Goal: Task Accomplishment & Management: Manage account settings

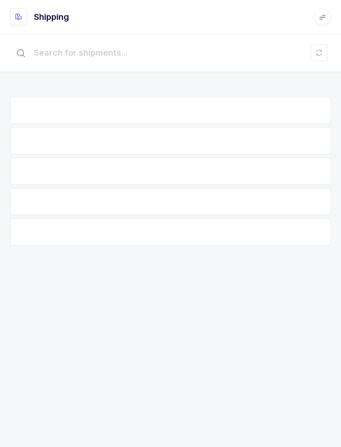
scroll to position [4, 0]
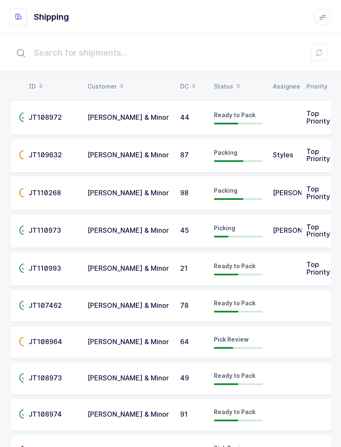
click at [322, 48] on button at bounding box center [319, 52] width 17 height 17
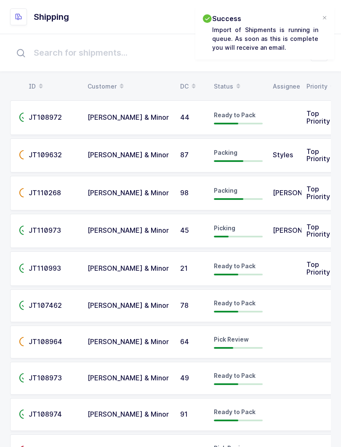
click at [230, 83] on div "Status" at bounding box center [238, 86] width 49 height 14
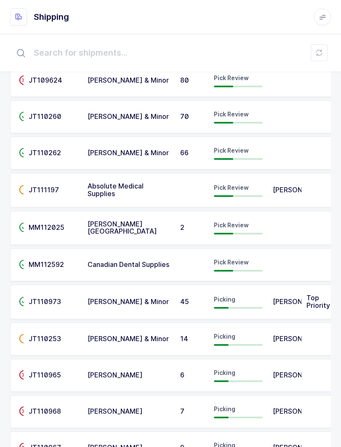
scroll to position [185, 0]
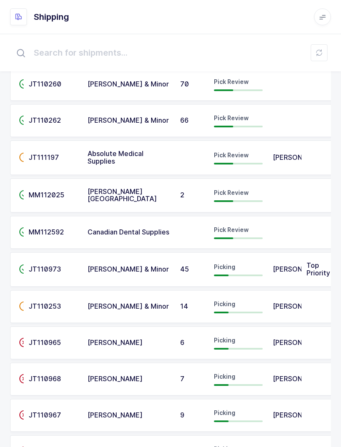
click at [260, 264] on div "Picking" at bounding box center [238, 269] width 49 height 13
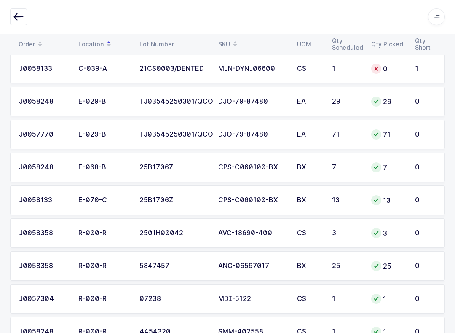
scroll to position [333, 0]
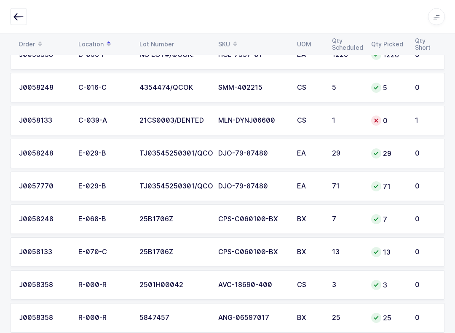
click at [178, 199] on td "TJ03545250301/QCOK" at bounding box center [173, 187] width 79 height 30
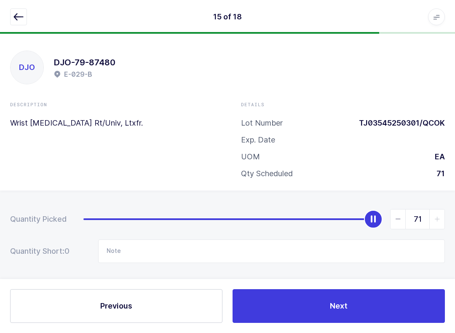
scroll to position [8, 0]
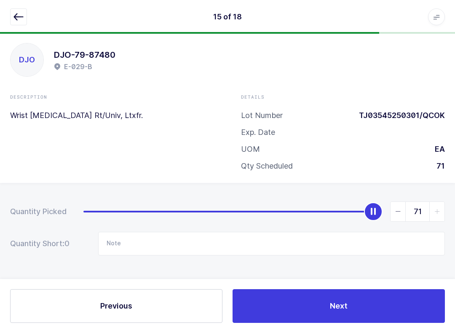
click at [19, 25] on button "button" at bounding box center [18, 16] width 17 height 17
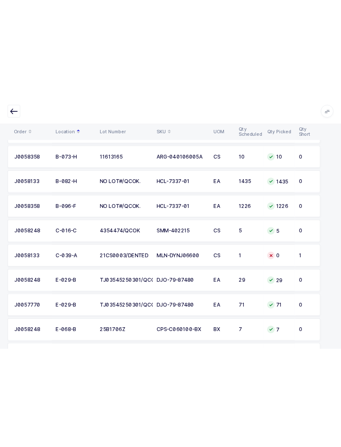
scroll to position [245, 0]
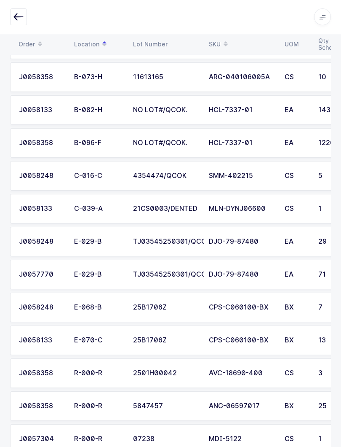
click at [19, 22] on button "button" at bounding box center [18, 16] width 17 height 17
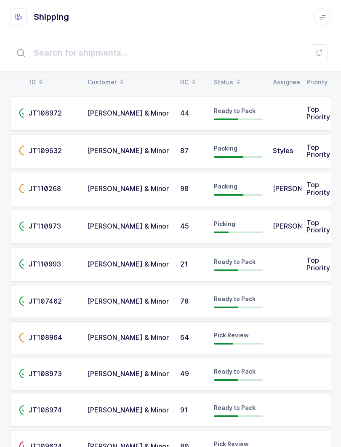
click at [313, 56] on button at bounding box center [319, 52] width 17 height 17
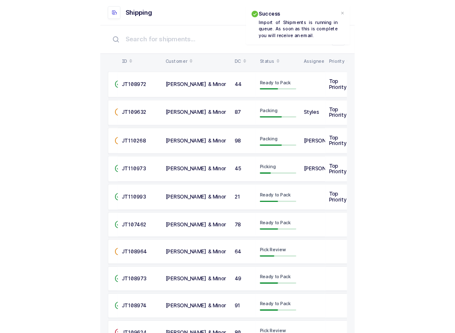
scroll to position [0, 0]
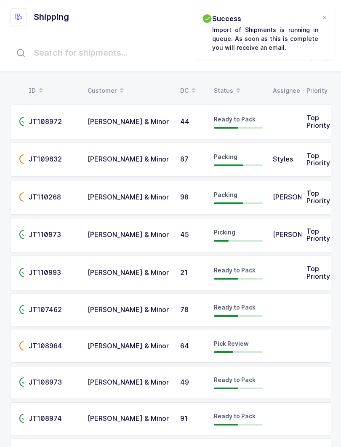
click at [230, 83] on div "Status" at bounding box center [238, 90] width 49 height 14
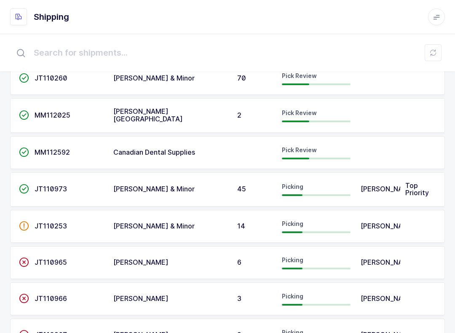
scroll to position [204, 0]
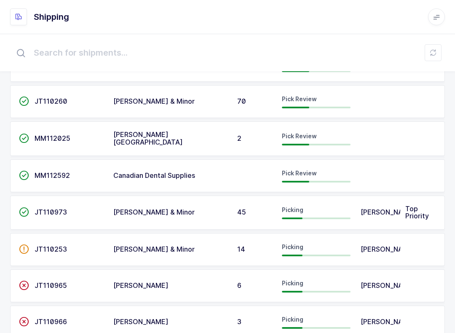
click at [48, 136] on span "MM112025" at bounding box center [53, 138] width 36 height 8
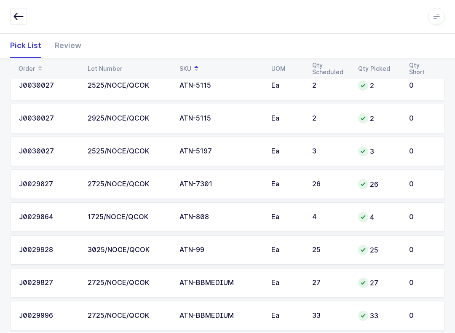
scroll to position [295, 0]
click at [67, 40] on div "Review" at bounding box center [64, 46] width 33 height 24
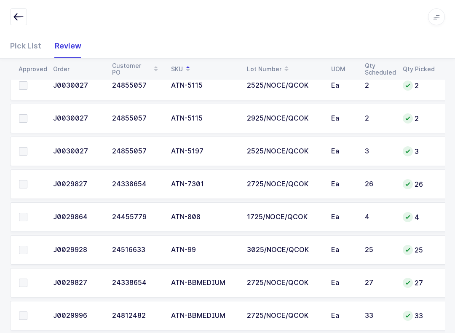
click at [20, 150] on span at bounding box center [23, 151] width 8 height 8
click at [27, 147] on input "checkbox" at bounding box center [27, 147] width 0 height 0
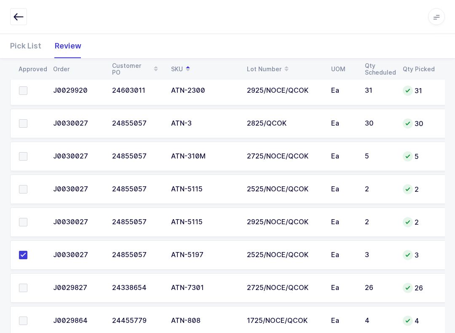
scroll to position [183, 0]
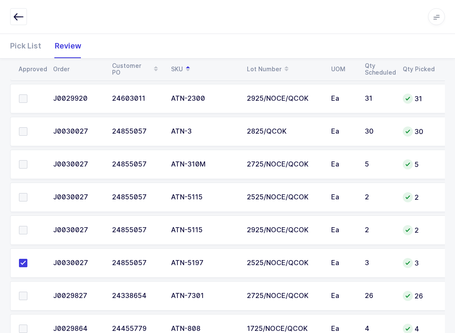
click at [25, 128] on span at bounding box center [23, 132] width 8 height 8
click at [27, 128] on input "checkbox" at bounding box center [27, 128] width 0 height 0
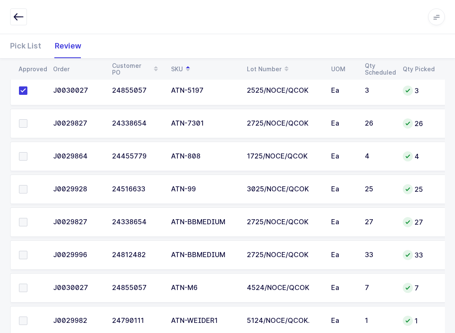
scroll to position [355, 0]
click at [32, 120] on label at bounding box center [31, 124] width 24 height 8
click at [27, 120] on input "checkbox" at bounding box center [27, 120] width 0 height 0
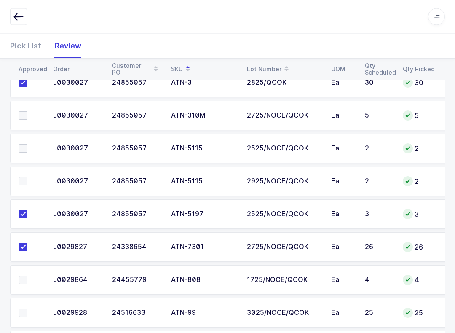
scroll to position [197, 0]
click at [24, 114] on span at bounding box center [23, 116] width 8 height 8
click at [27, 112] on input "checkbox" at bounding box center [27, 112] width 0 height 0
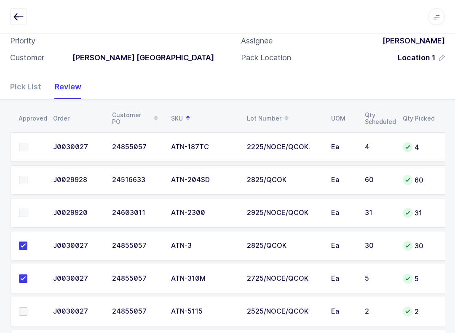
scroll to position [56, 0]
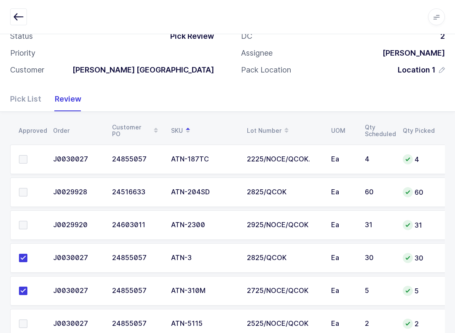
click at [23, 158] on span at bounding box center [23, 159] width 8 height 8
click at [27, 155] on input "checkbox" at bounding box center [27, 155] width 0 height 0
click at [21, 221] on span at bounding box center [23, 225] width 8 height 8
click at [27, 221] on input "checkbox" at bounding box center [27, 221] width 0 height 0
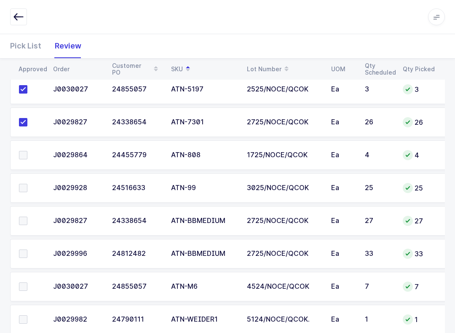
scroll to position [360, 0]
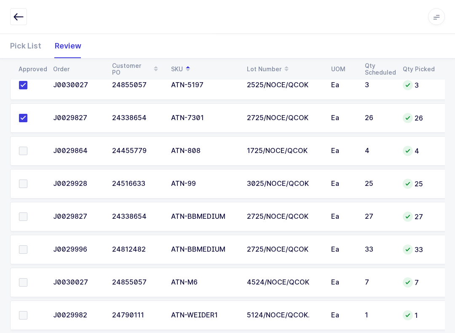
click at [21, 279] on span at bounding box center [23, 283] width 8 height 8
click at [27, 279] on input "checkbox" at bounding box center [27, 279] width 0 height 0
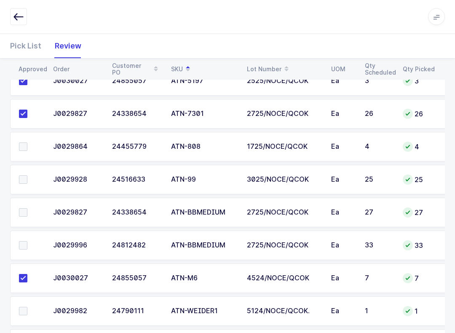
scroll to position [443, 0]
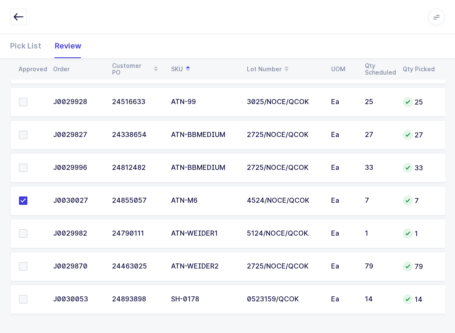
click at [14, 306] on td at bounding box center [29, 300] width 38 height 30
click at [30, 296] on label at bounding box center [31, 299] width 24 height 8
click at [27, 295] on input "checkbox" at bounding box center [27, 295] width 0 height 0
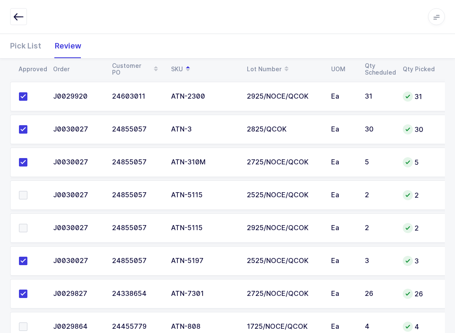
scroll to position [186, 0]
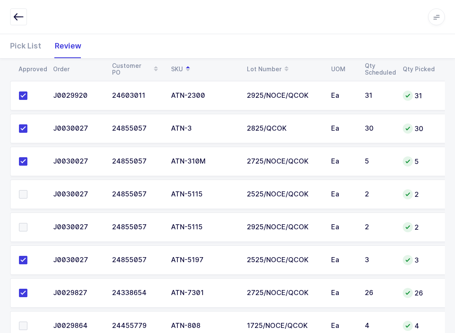
click at [21, 230] on span at bounding box center [23, 227] width 8 height 8
click at [27, 223] on input "checkbox" at bounding box center [27, 223] width 0 height 0
click at [16, 188] on td at bounding box center [29, 195] width 38 height 30
click at [19, 193] on span at bounding box center [23, 194] width 8 height 8
click at [27, 190] on input "checkbox" at bounding box center [27, 190] width 0 height 0
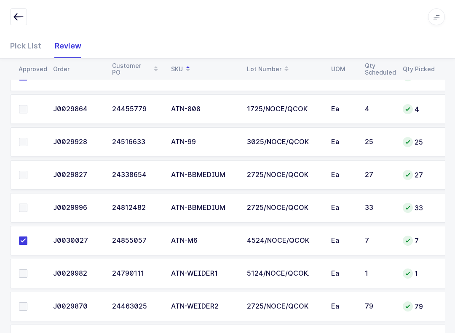
scroll to position [443, 0]
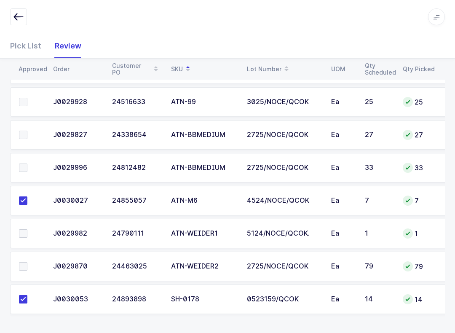
click at [27, 263] on label at bounding box center [31, 266] width 24 height 8
click at [27, 262] on input "checkbox" at bounding box center [27, 262] width 0 height 0
click at [29, 229] on label at bounding box center [31, 233] width 24 height 8
click at [27, 229] on input "checkbox" at bounding box center [27, 229] width 0 height 0
click at [32, 165] on label at bounding box center [31, 168] width 24 height 8
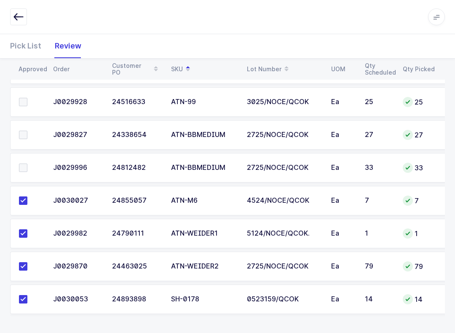
click at [27, 164] on input "checkbox" at bounding box center [27, 164] width 0 height 0
click at [29, 131] on label at bounding box center [31, 135] width 24 height 8
click at [27, 131] on input "checkbox" at bounding box center [27, 131] width 0 height 0
click at [37, 98] on label at bounding box center [31, 102] width 24 height 8
click at [27, 98] on input "checkbox" at bounding box center [27, 98] width 0 height 0
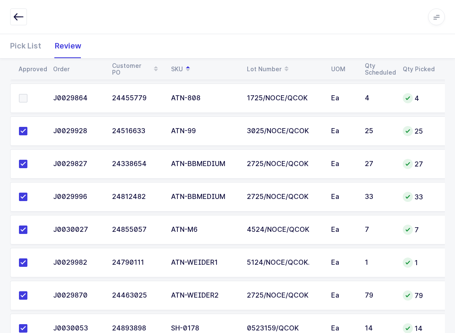
scroll to position [403, 0]
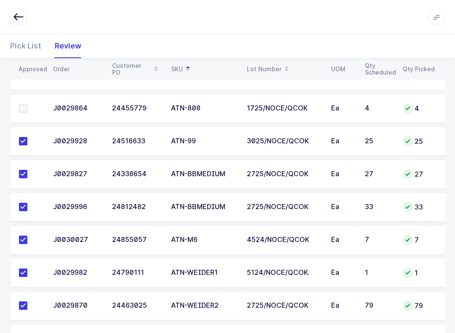
click at [29, 98] on td at bounding box center [29, 109] width 38 height 30
click at [24, 107] on span at bounding box center [23, 109] width 8 height 8
click at [27, 105] on input "checkbox" at bounding box center [27, 105] width 0 height 0
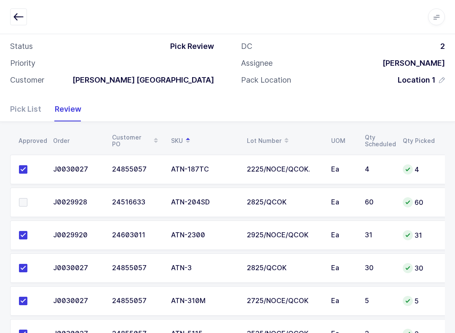
scroll to position [44, 0]
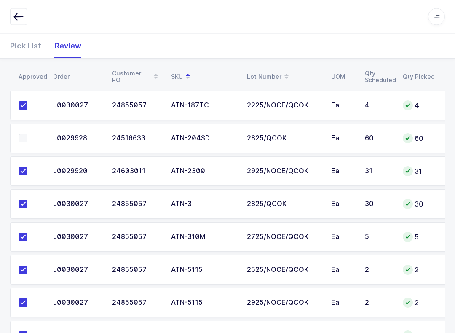
click at [28, 139] on label at bounding box center [31, 138] width 24 height 8
click at [27, 134] on input "checkbox" at bounding box center [27, 134] width 0 height 0
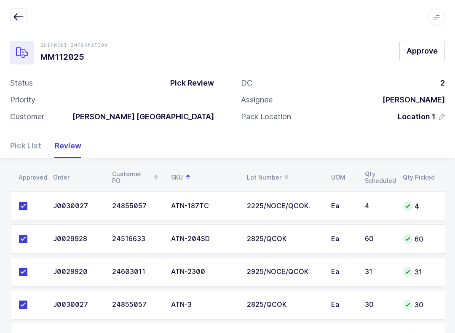
scroll to position [0, 0]
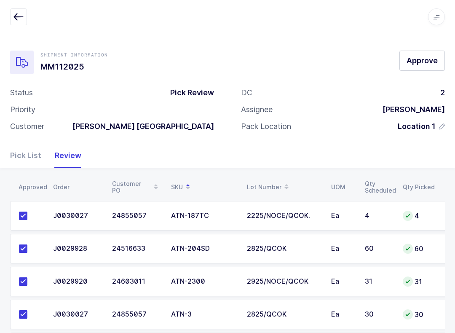
click at [341, 62] on span "Approve" at bounding box center [422, 60] width 31 height 11
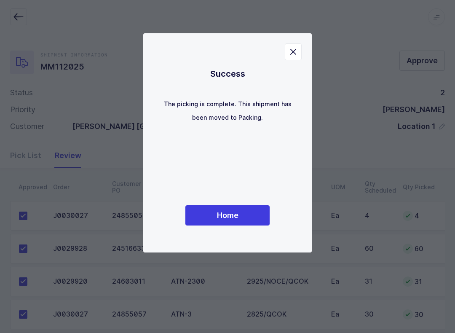
click at [234, 215] on span "Home" at bounding box center [227, 215] width 21 height 11
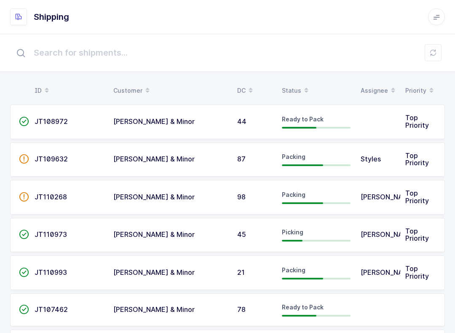
click at [290, 85] on div "Status" at bounding box center [316, 90] width 69 height 14
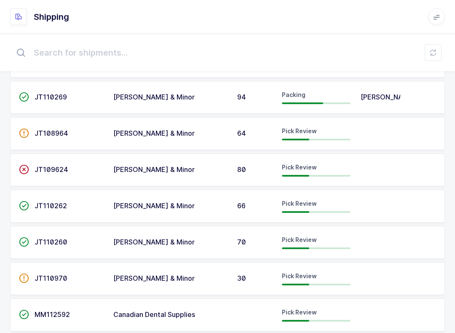
scroll to position [165, 0]
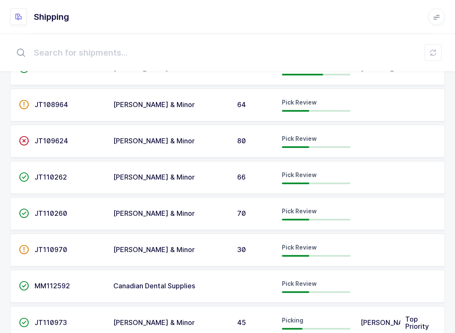
click at [341, 212] on div "Pick Review" at bounding box center [316, 213] width 69 height 13
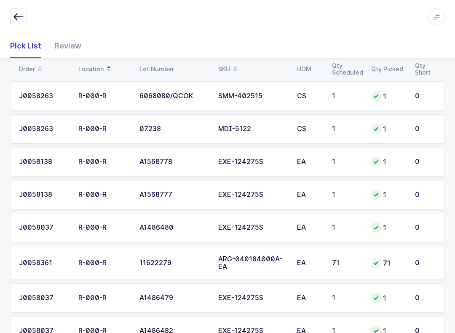
scroll to position [447, 0]
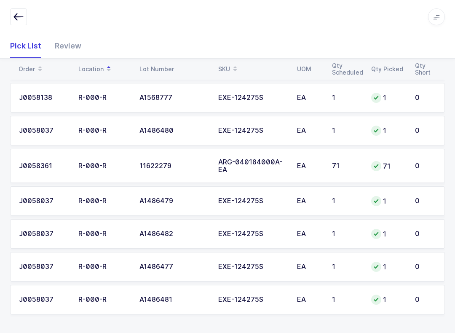
click at [23, 18] on icon "button" at bounding box center [18, 17] width 10 height 10
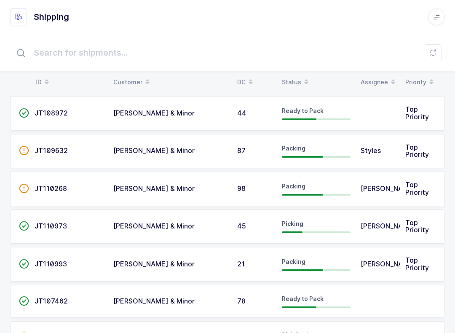
click at [304, 81] on icon at bounding box center [306, 79] width 4 height 4
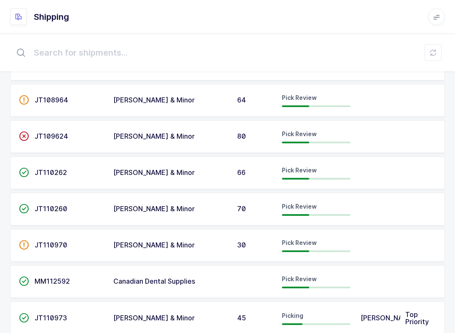
scroll to position [178, 0]
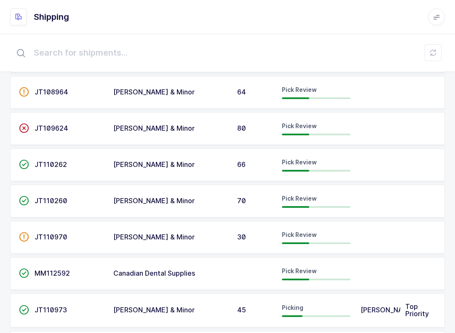
click at [306, 165] on div "Pick Review" at bounding box center [316, 164] width 69 height 13
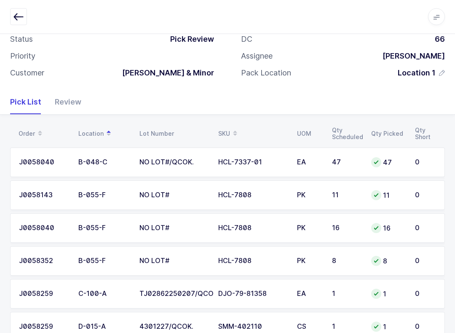
scroll to position [73, 0]
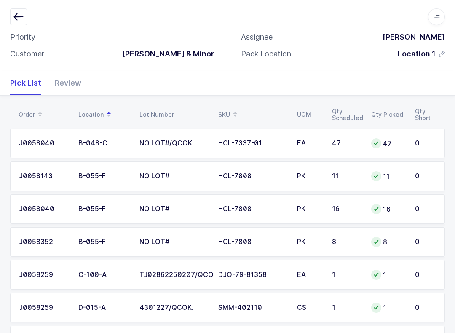
click at [67, 73] on div "Review" at bounding box center [64, 83] width 33 height 24
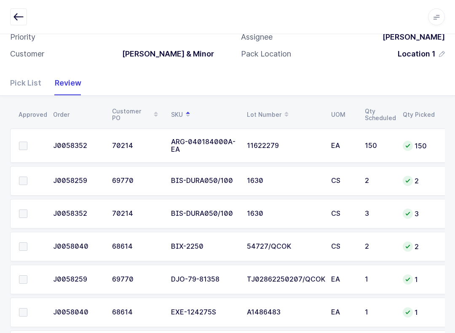
click at [23, 177] on span at bounding box center [23, 181] width 8 height 8
click at [27, 177] on input "checkbox" at bounding box center [27, 177] width 0 height 0
click at [21, 206] on td at bounding box center [29, 214] width 38 height 30
click at [21, 205] on td at bounding box center [29, 214] width 38 height 30
click at [23, 209] on span at bounding box center [23, 213] width 8 height 8
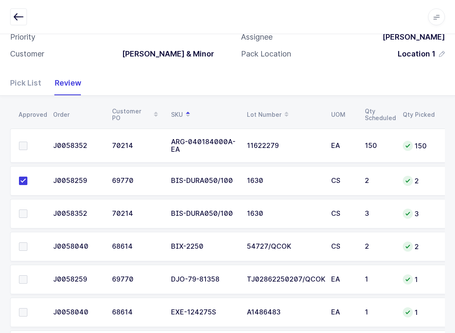
click at [27, 209] on input "checkbox" at bounding box center [27, 209] width 0 height 0
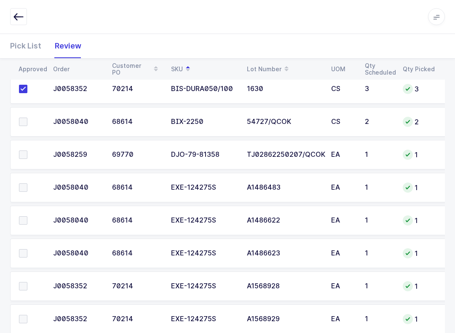
scroll to position [237, 0]
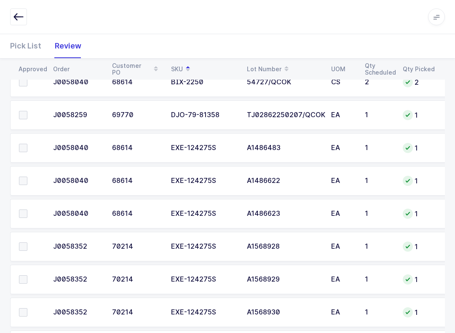
click at [21, 112] on span at bounding box center [23, 115] width 8 height 8
click at [27, 111] on input "checkbox" at bounding box center [27, 111] width 0 height 0
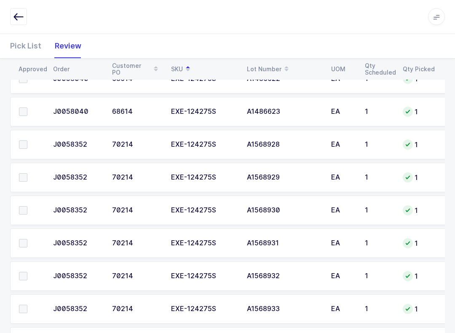
scroll to position [545, 0]
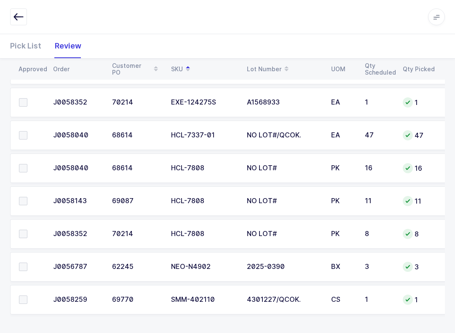
click at [25, 232] on span at bounding box center [23, 234] width 8 height 8
click at [27, 230] on input "checkbox" at bounding box center [27, 230] width 0 height 0
click at [24, 202] on span at bounding box center [23, 201] width 8 height 8
click at [27, 197] on input "checkbox" at bounding box center [27, 197] width 0 height 0
click at [23, 167] on span at bounding box center [23, 168] width 8 height 8
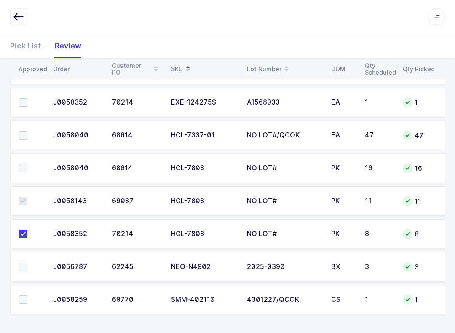
click at [27, 164] on input "checkbox" at bounding box center [27, 164] width 0 height 0
click at [30, 137] on label at bounding box center [31, 135] width 24 height 8
click at [27, 131] on input "checkbox" at bounding box center [27, 131] width 0 height 0
click at [28, 265] on label at bounding box center [31, 267] width 24 height 8
click at [27, 263] on input "checkbox" at bounding box center [27, 263] width 0 height 0
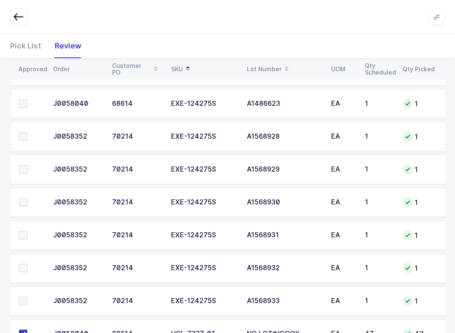
scroll to position [346, 0]
click at [33, 291] on td at bounding box center [29, 302] width 38 height 30
click at [34, 264] on label at bounding box center [31, 268] width 24 height 8
click at [27, 264] on input "checkbox" at bounding box center [27, 264] width 0 height 0
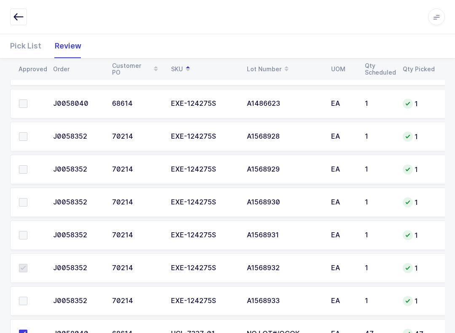
click at [31, 227] on td at bounding box center [29, 235] width 38 height 30
click at [31, 199] on label at bounding box center [31, 202] width 24 height 8
click at [27, 198] on input "checkbox" at bounding box center [27, 198] width 0 height 0
click at [27, 165] on span at bounding box center [23, 169] width 8 height 8
click at [27, 165] on input "checkbox" at bounding box center [27, 165] width 0 height 0
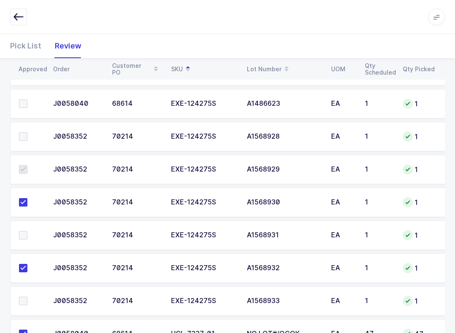
click at [28, 125] on td at bounding box center [29, 137] width 38 height 30
click at [29, 92] on td at bounding box center [29, 104] width 38 height 30
click at [29, 95] on td at bounding box center [29, 104] width 38 height 30
click at [25, 99] on span at bounding box center [23, 103] width 8 height 8
click at [27, 99] on input "checkbox" at bounding box center [27, 99] width 0 height 0
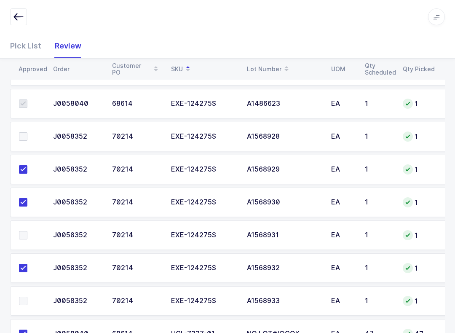
click at [31, 135] on label at bounding box center [31, 136] width 24 height 8
click at [27, 132] on input "checkbox" at bounding box center [27, 132] width 0 height 0
click at [27, 227] on td at bounding box center [29, 235] width 38 height 30
click at [28, 299] on label at bounding box center [31, 301] width 24 height 8
click at [27, 297] on input "checkbox" at bounding box center [27, 297] width 0 height 0
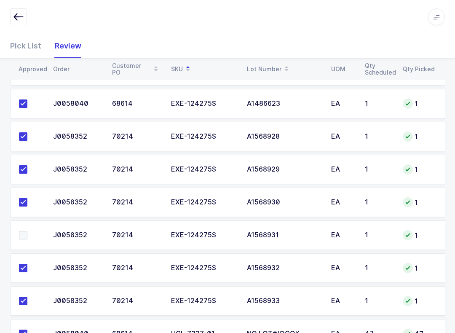
click at [25, 237] on span at bounding box center [23, 235] width 8 height 8
click at [27, 231] on input "checkbox" at bounding box center [27, 231] width 0 height 0
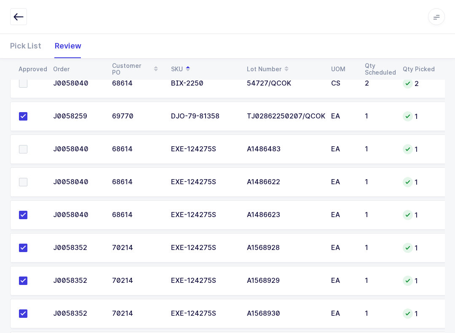
scroll to position [232, 0]
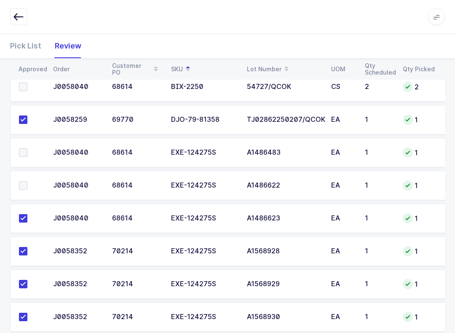
click at [24, 185] on span at bounding box center [23, 186] width 8 height 8
click at [27, 182] on input "checkbox" at bounding box center [27, 182] width 0 height 0
click at [27, 150] on span at bounding box center [23, 152] width 8 height 8
click at [27, 148] on input "checkbox" at bounding box center [27, 148] width 0 height 0
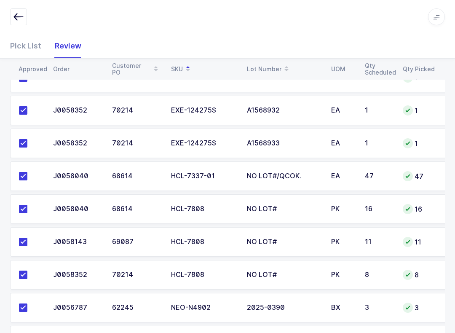
scroll to position [545, 0]
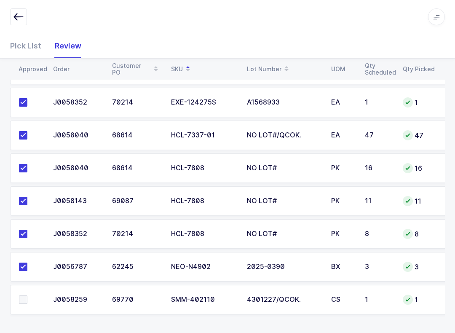
click at [28, 295] on label at bounding box center [31, 299] width 24 height 8
click at [27, 295] on input "checkbox" at bounding box center [27, 295] width 0 height 0
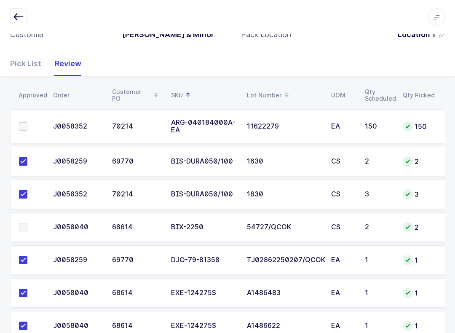
scroll to position [83, 0]
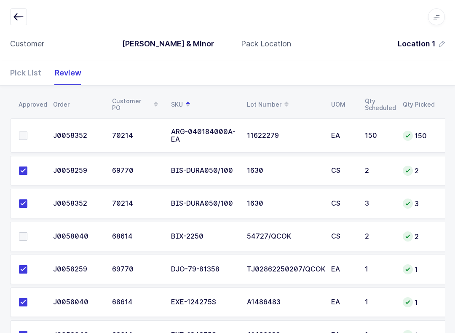
click at [29, 70] on div "Pick List" at bounding box center [29, 73] width 38 height 24
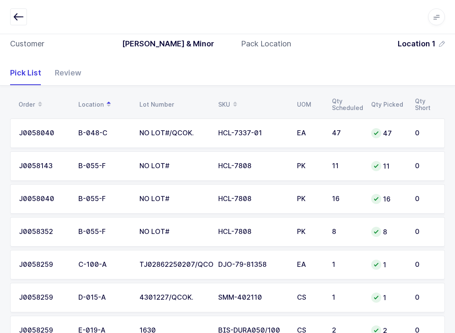
click at [238, 97] on span at bounding box center [235, 104] width 10 height 14
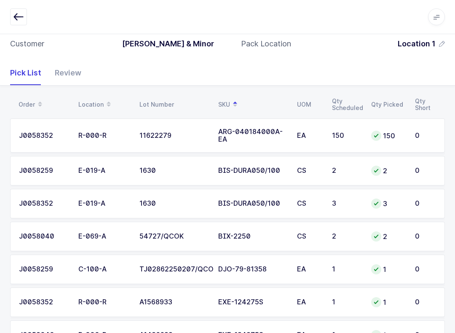
click at [186, 237] on div "54727/QCOK" at bounding box center [174, 237] width 69 height 8
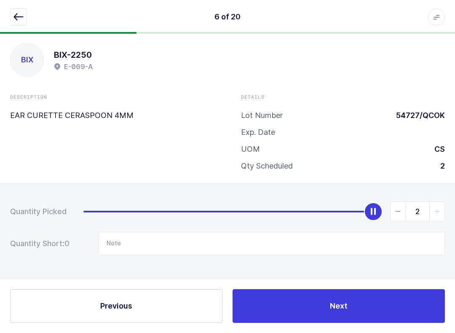
scroll to position [8, 0]
click at [148, 242] on input "Note" at bounding box center [271, 244] width 347 height 24
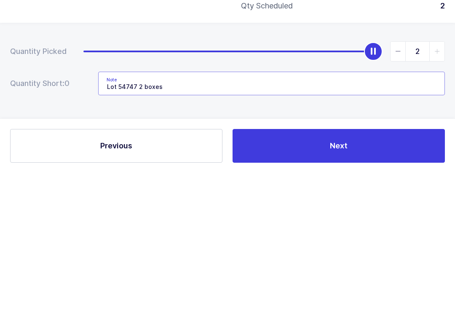
type input "Lot 54747 2 boxes"
click at [341, 289] on button "Next" at bounding box center [339, 306] width 212 height 34
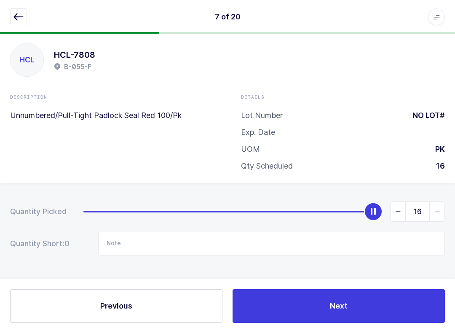
click at [23, 9] on button "button" at bounding box center [18, 16] width 17 height 17
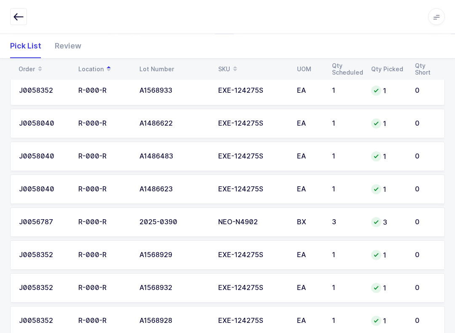
scroll to position [545, 0]
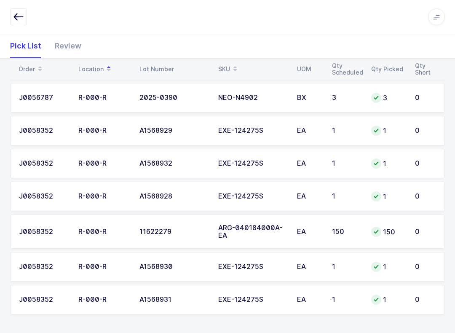
click at [60, 48] on div "Review" at bounding box center [64, 46] width 33 height 24
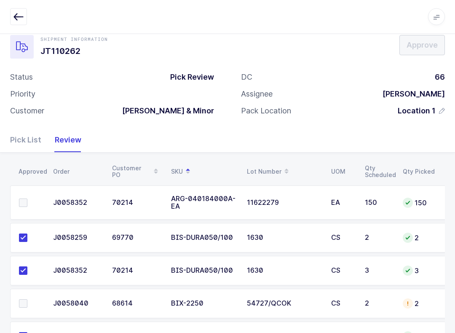
scroll to position [0, 0]
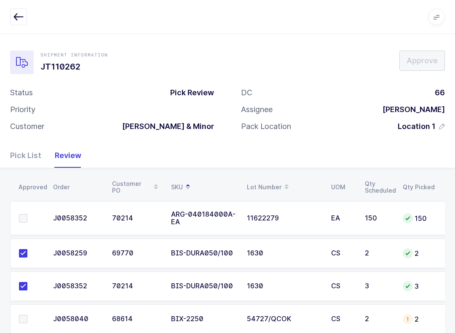
click at [21, 214] on span at bounding box center [23, 218] width 8 height 8
click at [27, 214] on input "checkbox" at bounding box center [27, 214] width 0 height 0
click at [24, 152] on div "Pick List" at bounding box center [29, 155] width 38 height 24
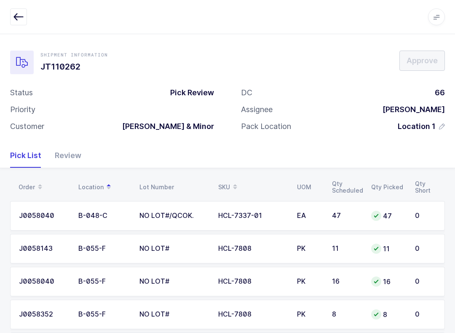
click at [238, 180] on span at bounding box center [235, 187] width 10 height 14
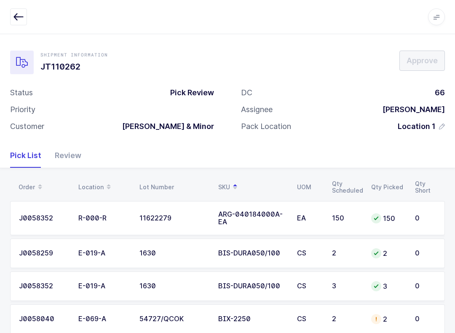
click at [261, 220] on div "ARG-040184000A-EA" at bounding box center [252, 218] width 69 height 15
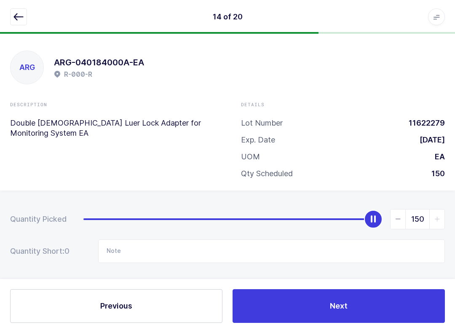
click at [24, 16] on button "button" at bounding box center [18, 16] width 17 height 17
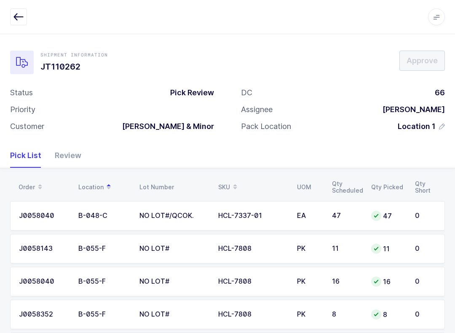
click at [67, 158] on div "Review" at bounding box center [64, 155] width 33 height 24
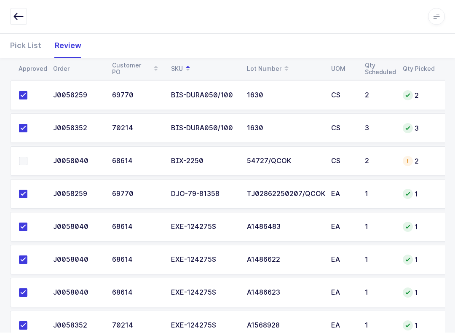
click at [26, 158] on span at bounding box center [23, 161] width 8 height 8
click at [27, 157] on input "checkbox" at bounding box center [27, 157] width 0 height 0
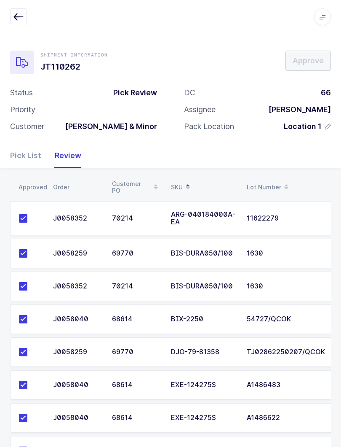
click at [11, 21] on button "button" at bounding box center [18, 16] width 17 height 17
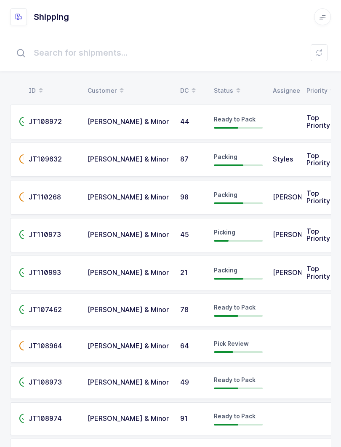
click at [228, 89] on div "Status" at bounding box center [238, 90] width 49 height 14
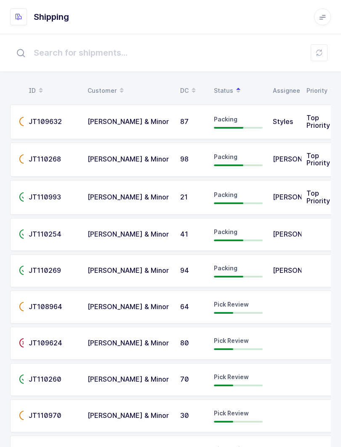
click at [322, 51] on icon at bounding box center [319, 52] width 7 height 7
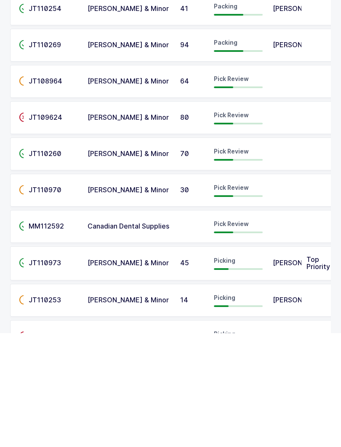
scroll to position [144, 0]
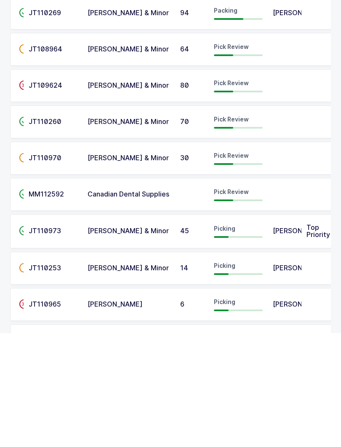
click at [144, 328] on td "[PERSON_NAME] & Minor" at bounding box center [129, 345] width 93 height 35
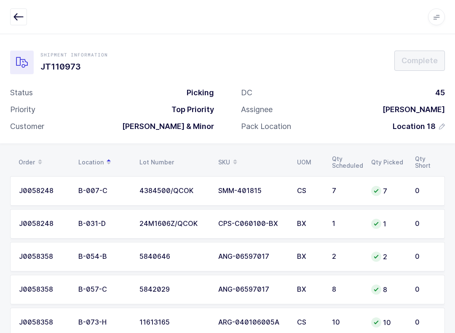
click at [24, 21] on button "button" at bounding box center [18, 16] width 17 height 17
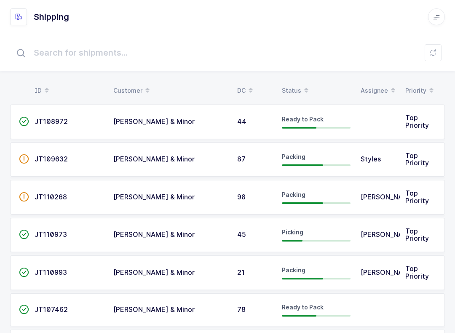
click at [306, 82] on table "ID Customer DC Status Assignee Priority" at bounding box center [227, 90] width 435 height 21
click at [304, 91] on icon at bounding box center [306, 93] width 4 height 4
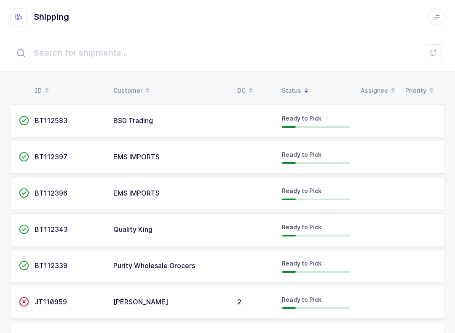
click at [304, 87] on icon at bounding box center [306, 88] width 4 height 4
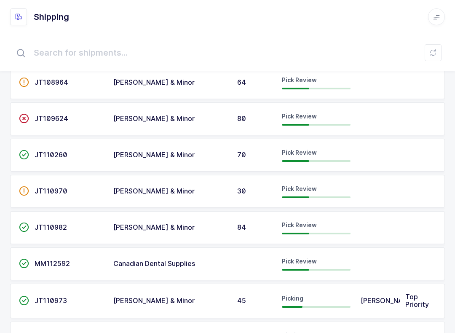
scroll to position [271, 0]
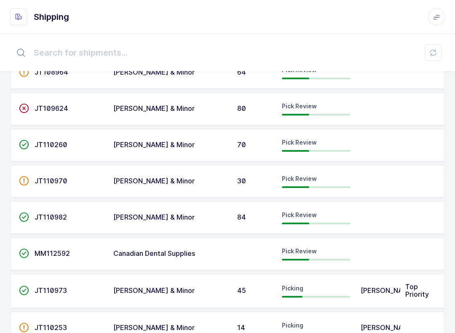
click at [44, 144] on span "JT110260" at bounding box center [51, 145] width 33 height 8
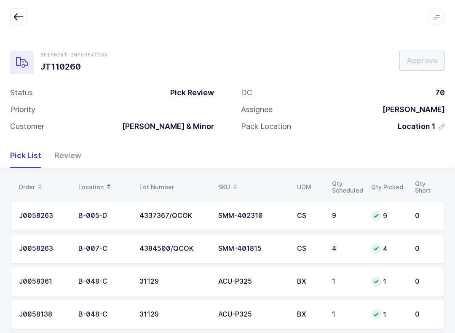
click at [67, 151] on div "Review" at bounding box center [64, 155] width 33 height 24
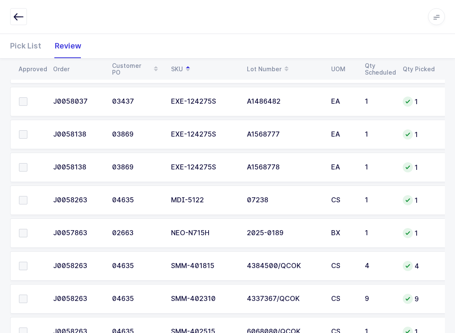
scroll to position [447, 0]
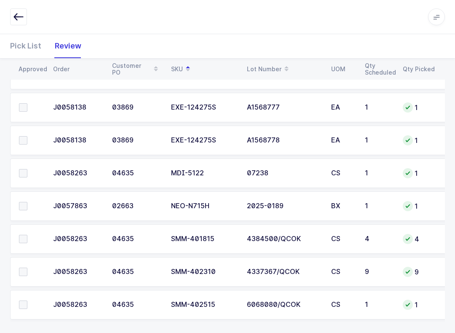
click at [24, 268] on span at bounding box center [23, 272] width 8 height 8
click at [27, 268] on input "checkbox" at bounding box center [27, 268] width 0 height 0
click at [21, 301] on span at bounding box center [23, 305] width 8 height 8
click at [27, 301] on input "checkbox" at bounding box center [27, 301] width 0 height 0
click at [19, 236] on span at bounding box center [23, 239] width 8 height 8
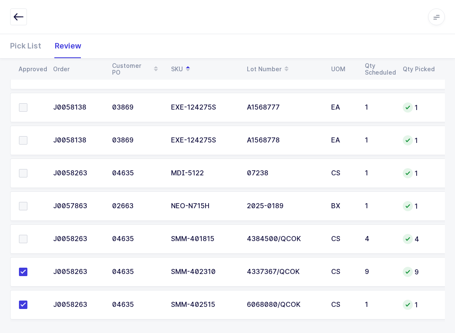
click at [27, 235] on input "checkbox" at bounding box center [27, 235] width 0 height 0
click at [31, 202] on label at bounding box center [31, 206] width 24 height 8
click at [27, 202] on input "checkbox" at bounding box center [27, 202] width 0 height 0
click at [28, 175] on td at bounding box center [29, 173] width 38 height 30
click at [26, 136] on span at bounding box center [23, 140] width 8 height 8
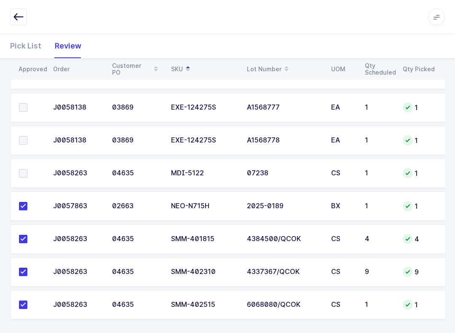
click at [27, 136] on input "checkbox" at bounding box center [27, 136] width 0 height 0
click at [24, 105] on span at bounding box center [23, 107] width 8 height 8
click at [27, 103] on input "checkbox" at bounding box center [27, 103] width 0 height 0
click at [24, 180] on td at bounding box center [29, 173] width 38 height 30
click at [30, 169] on label at bounding box center [31, 173] width 24 height 8
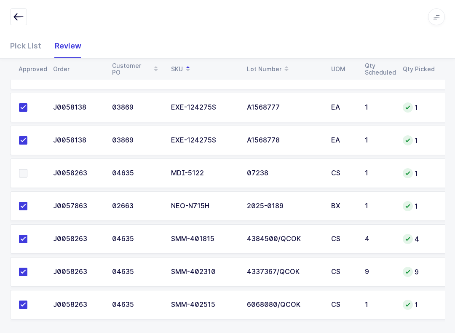
click at [27, 169] on input "checkbox" at bounding box center [27, 169] width 0 height 0
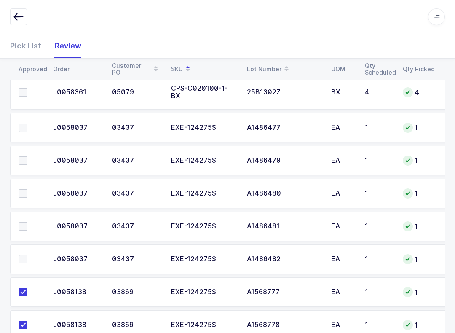
scroll to position [256, 0]
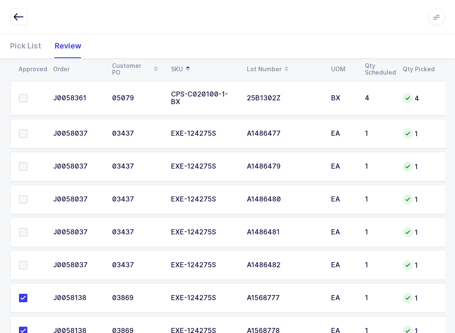
click at [28, 252] on td at bounding box center [29, 265] width 38 height 30
click at [29, 261] on label at bounding box center [31, 265] width 24 height 8
click at [27, 261] on input "checkbox" at bounding box center [27, 261] width 0 height 0
click at [27, 228] on span at bounding box center [23, 232] width 8 height 8
click at [27, 228] on input "checkbox" at bounding box center [27, 228] width 0 height 0
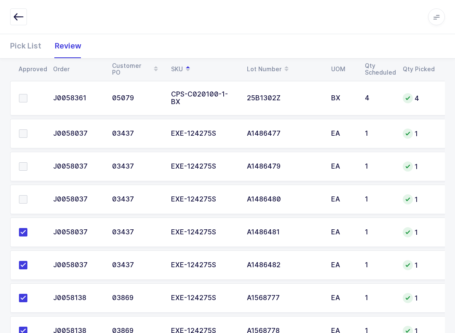
click at [24, 195] on span at bounding box center [23, 199] width 8 height 8
click at [27, 195] on input "checkbox" at bounding box center [27, 195] width 0 height 0
click at [23, 169] on td at bounding box center [29, 167] width 38 height 30
click at [23, 162] on span at bounding box center [23, 166] width 8 height 8
click at [27, 162] on input "checkbox" at bounding box center [27, 162] width 0 height 0
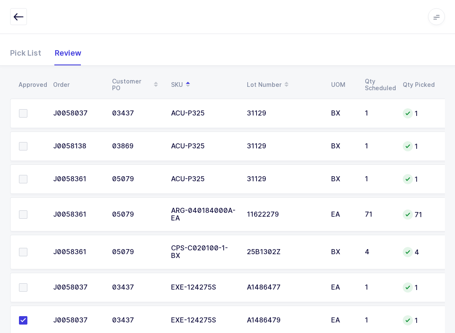
scroll to position [98, 0]
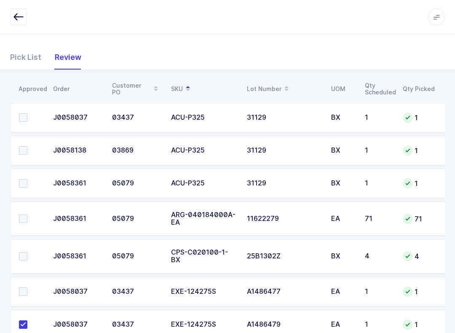
click at [24, 287] on span at bounding box center [23, 291] width 8 height 8
click at [27, 287] on input "checkbox" at bounding box center [27, 287] width 0 height 0
click at [28, 252] on label at bounding box center [31, 256] width 24 height 8
click at [27, 252] on input "checkbox" at bounding box center [27, 252] width 0 height 0
click at [27, 217] on label at bounding box center [31, 219] width 24 height 8
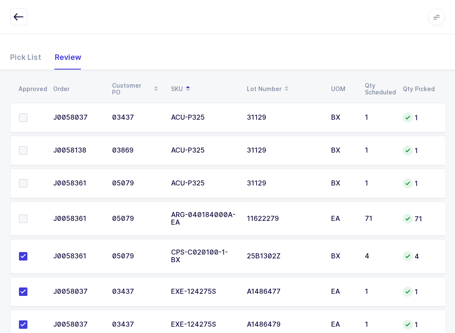
click at [27, 215] on input "checkbox" at bounding box center [27, 215] width 0 height 0
click at [27, 176] on td at bounding box center [29, 184] width 38 height 30
click at [28, 152] on label at bounding box center [31, 150] width 24 height 8
click at [27, 146] on input "checkbox" at bounding box center [27, 146] width 0 height 0
click at [31, 181] on label at bounding box center [31, 183] width 24 height 8
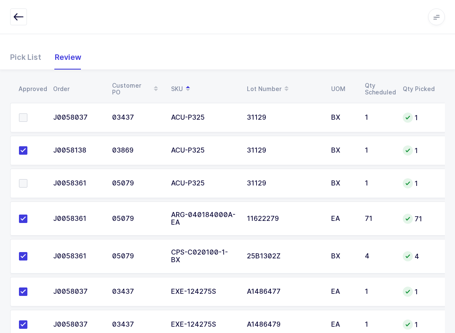
click at [27, 179] on input "checkbox" at bounding box center [27, 179] width 0 height 0
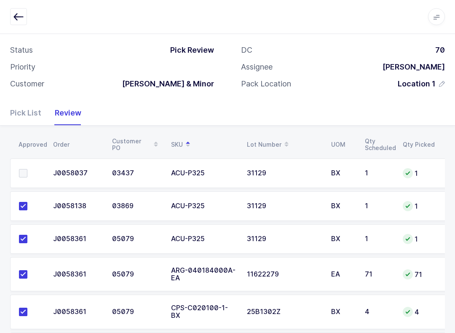
scroll to position [26, 0]
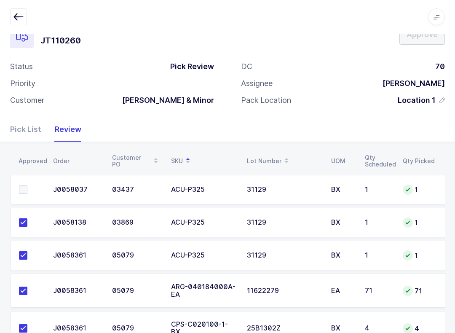
click at [25, 191] on span at bounding box center [23, 189] width 8 height 8
click at [27, 185] on input "checkbox" at bounding box center [27, 185] width 0 height 0
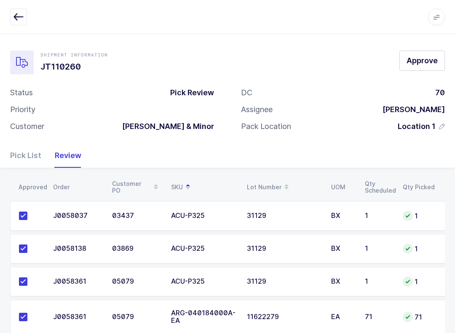
click at [341, 63] on span "Approve" at bounding box center [422, 60] width 31 height 11
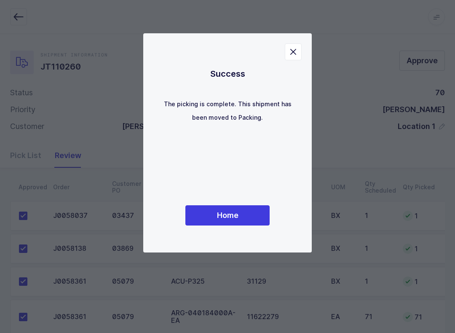
click at [211, 207] on button "Home" at bounding box center [227, 215] width 84 height 20
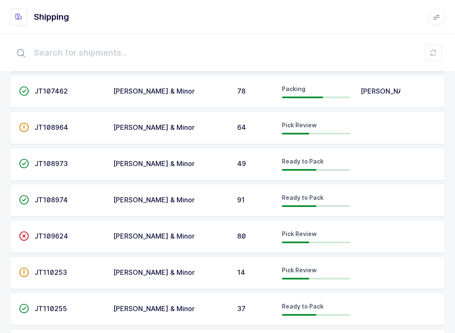
scroll to position [180, 0]
click at [317, 280] on td "Pick Review" at bounding box center [316, 273] width 79 height 33
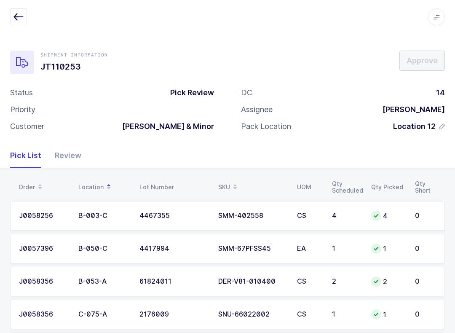
click at [54, 148] on div "Review" at bounding box center [64, 155] width 33 height 24
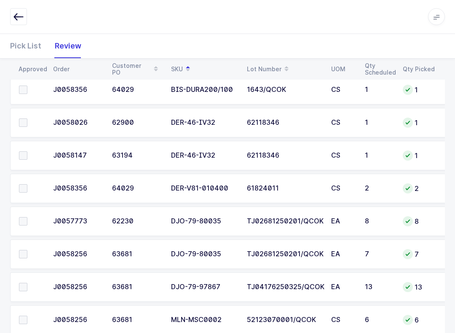
scroll to position [166, 0]
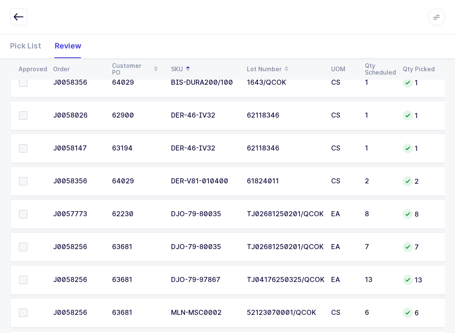
click at [20, 180] on span at bounding box center [23, 181] width 8 height 8
click at [27, 177] on input "checkbox" at bounding box center [27, 177] width 0 height 0
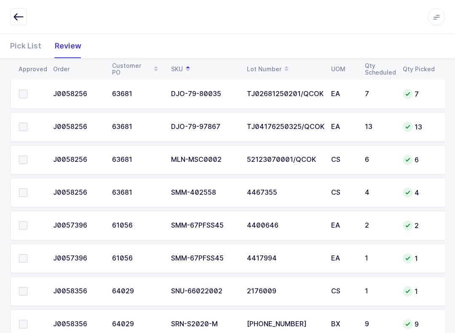
scroll to position [344, 0]
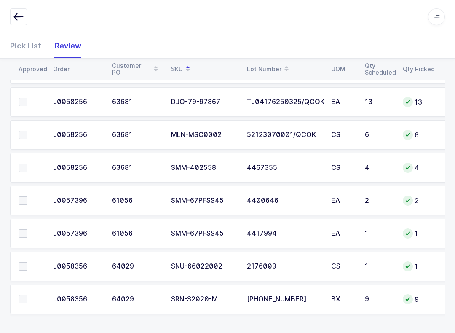
click at [28, 262] on label at bounding box center [31, 266] width 24 height 8
click at [27, 262] on input "checkbox" at bounding box center [27, 262] width 0 height 0
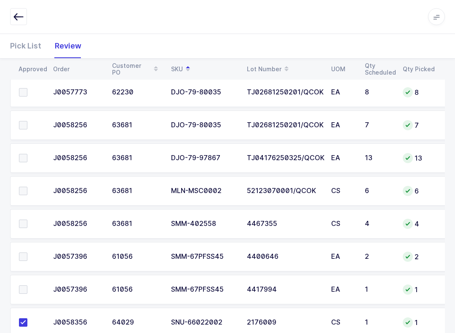
scroll to position [269, 0]
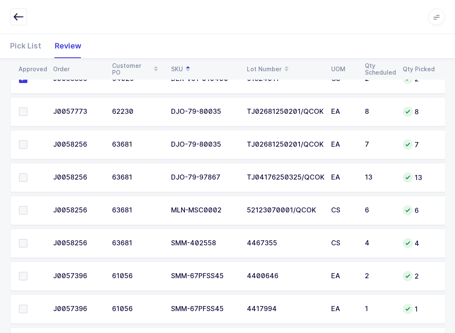
click at [20, 209] on span at bounding box center [23, 210] width 8 height 8
click at [27, 206] on input "checkbox" at bounding box center [27, 206] width 0 height 0
click at [24, 173] on span at bounding box center [23, 177] width 8 height 8
click at [27, 173] on input "checkbox" at bounding box center [27, 173] width 0 height 0
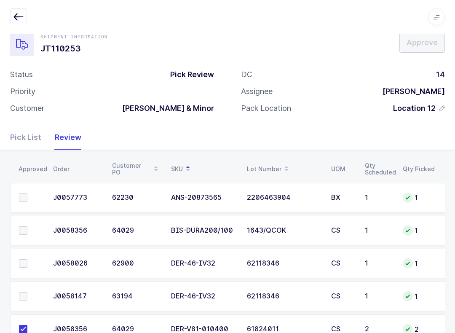
scroll to position [18, 0]
click at [21, 196] on span at bounding box center [23, 198] width 8 height 8
click at [27, 194] on input "checkbox" at bounding box center [27, 194] width 0 height 0
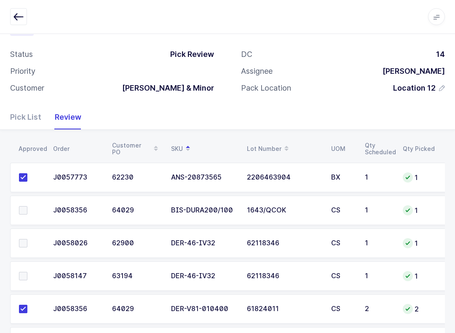
scroll to position [36, 0]
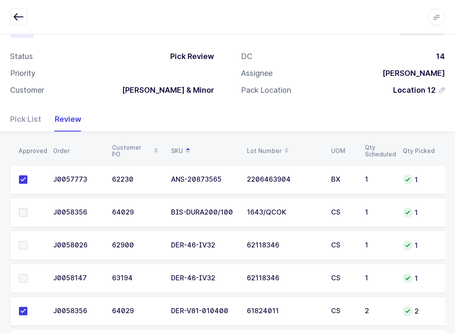
click at [23, 243] on span at bounding box center [23, 245] width 8 height 8
click at [27, 241] on input "checkbox" at bounding box center [27, 241] width 0 height 0
click at [17, 266] on td at bounding box center [29, 278] width 38 height 30
click at [19, 279] on span at bounding box center [23, 278] width 8 height 8
click at [27, 274] on input "checkbox" at bounding box center [27, 274] width 0 height 0
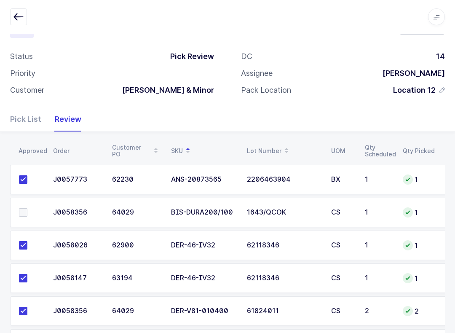
click at [26, 220] on td at bounding box center [29, 213] width 38 height 30
click at [27, 209] on span at bounding box center [23, 212] width 8 height 8
click at [27, 208] on input "checkbox" at bounding box center [27, 208] width 0 height 0
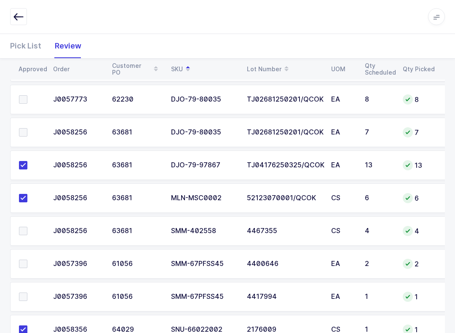
scroll to position [325, 0]
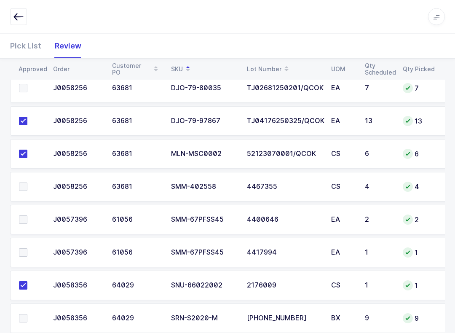
click at [35, 48] on div "Pick List" at bounding box center [29, 46] width 38 height 24
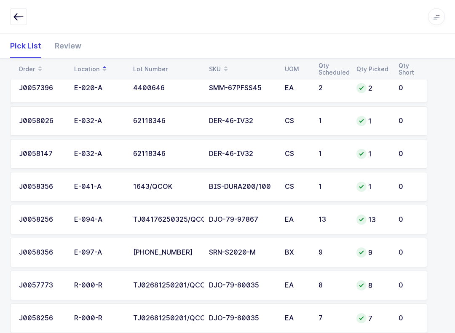
scroll to position [325, 0]
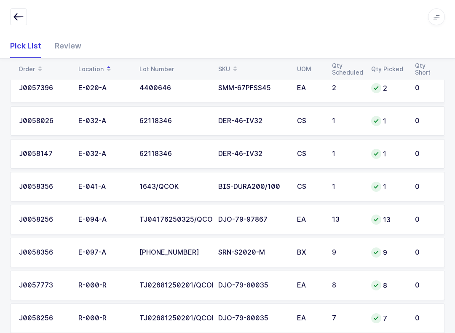
click at [224, 69] on div "SKU" at bounding box center [252, 69] width 69 height 14
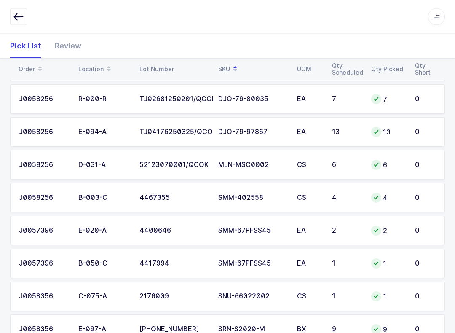
scroll to position [344, 0]
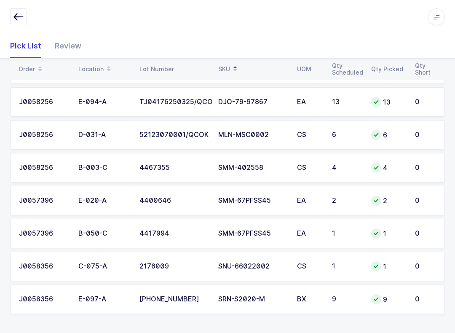
click at [235, 166] on div "SMM-402558" at bounding box center [252, 168] width 69 height 8
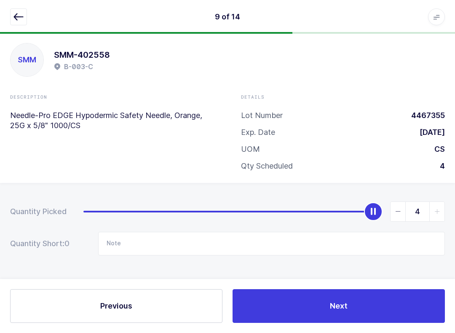
scroll to position [8, 0]
click at [156, 247] on input "Note" at bounding box center [271, 244] width 347 height 24
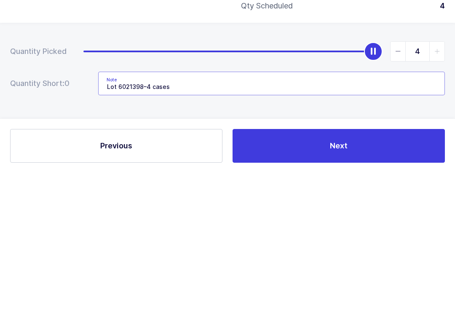
type input "Lot 6021398–4 cases"
click at [341, 289] on button "Next" at bounding box center [339, 306] width 212 height 34
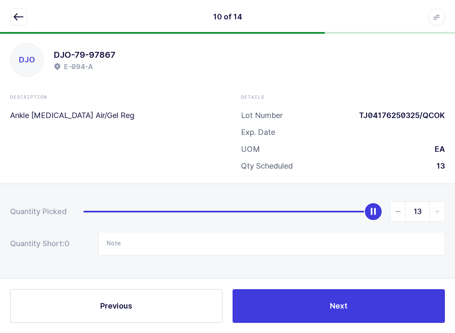
click at [16, 25] on button "button" at bounding box center [18, 16] width 17 height 17
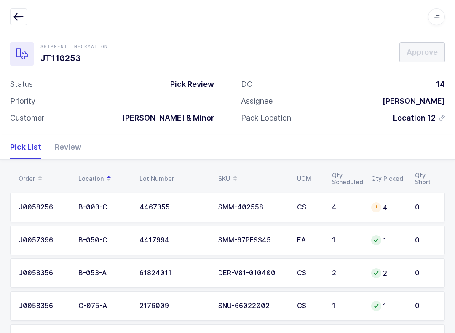
click at [70, 148] on div "Review" at bounding box center [64, 147] width 33 height 24
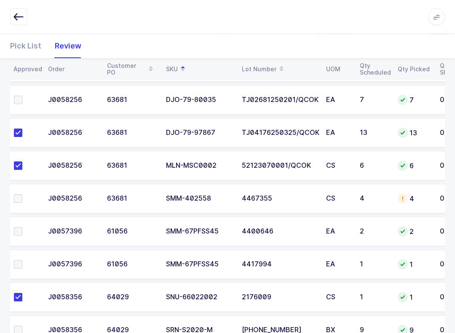
scroll to position [316, 0]
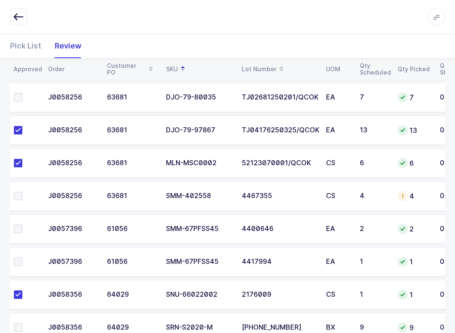
click at [28, 196] on label at bounding box center [26, 196] width 24 height 8
click at [22, 192] on input "checkbox" at bounding box center [22, 192] width 0 height 0
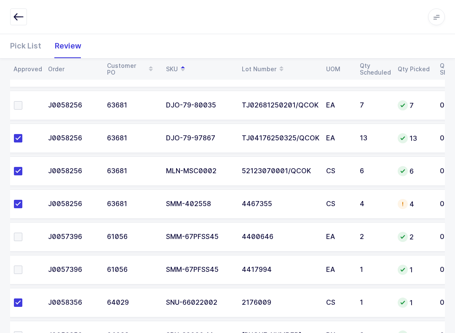
scroll to position [344, 0]
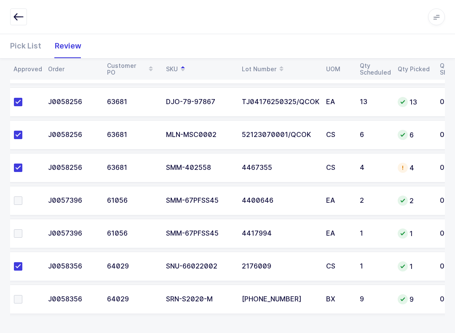
click at [14, 302] on span at bounding box center [18, 299] width 8 height 8
click at [22, 295] on input "checkbox" at bounding box center [22, 295] width 0 height 0
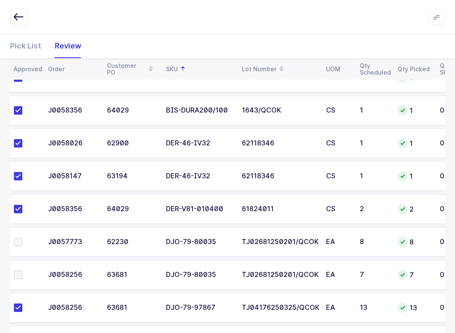
scroll to position [134, 0]
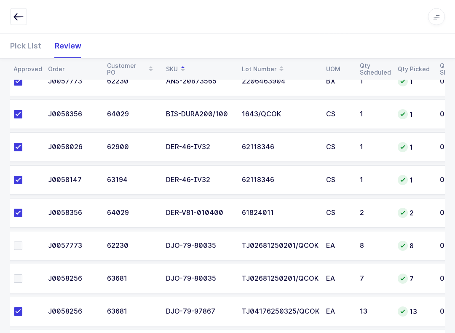
click at [21, 275] on span at bounding box center [18, 279] width 8 height 8
click at [22, 275] on input "checkbox" at bounding box center [22, 275] width 0 height 0
click at [24, 242] on label at bounding box center [26, 246] width 24 height 8
click at [22, 242] on input "checkbox" at bounding box center [22, 242] width 0 height 0
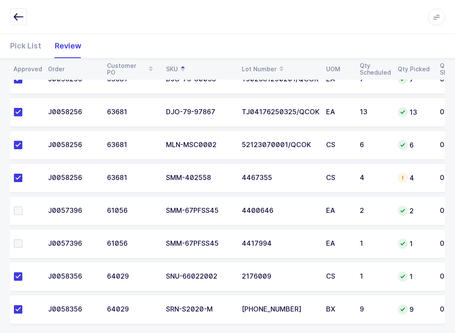
scroll to position [344, 0]
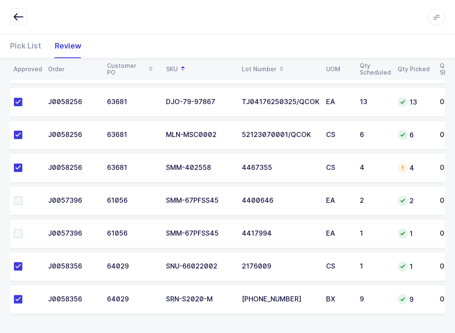
click at [34, 38] on div "Pick List" at bounding box center [29, 46] width 38 height 24
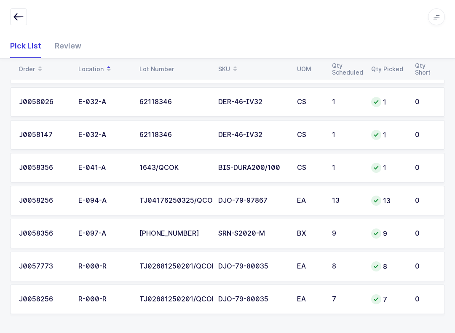
click at [235, 62] on span at bounding box center [235, 69] width 10 height 14
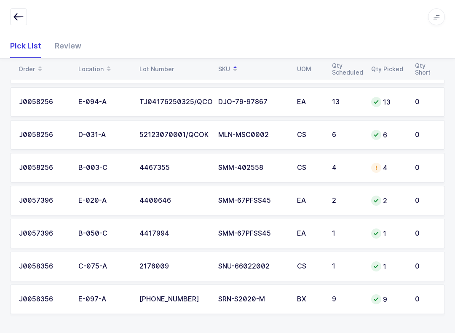
scroll to position [230, 0]
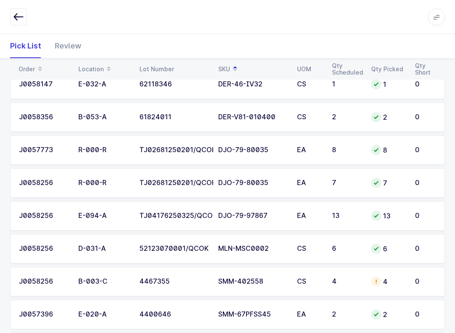
click at [74, 47] on div "Review" at bounding box center [64, 46] width 33 height 24
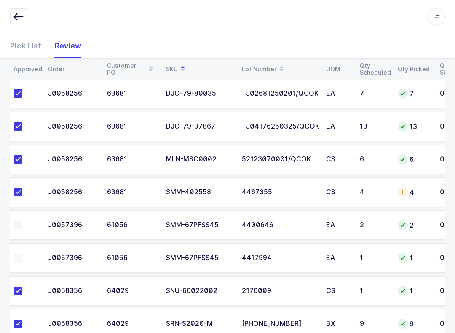
scroll to position [344, 0]
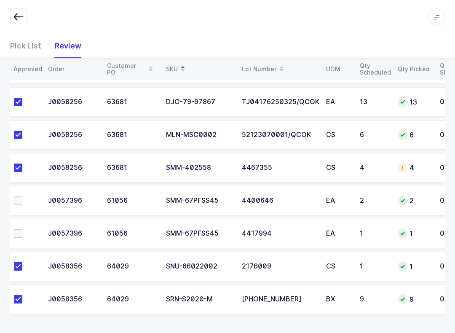
click at [23, 40] on div "Pick List" at bounding box center [29, 46] width 38 height 24
